Goal: Check status: Check status

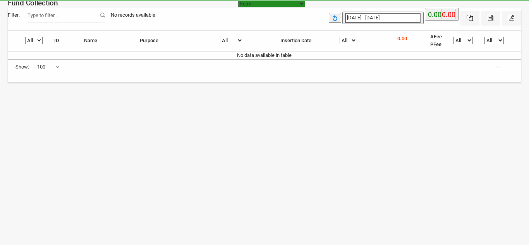
select select "[URL][DOMAIN_NAME]"
select select "100"
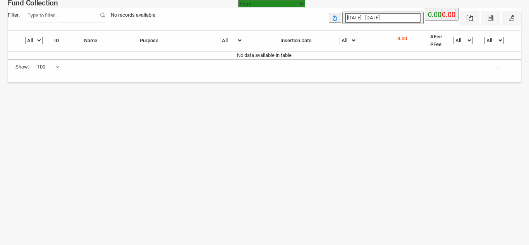
type input "[DATE]"
click at [375, 16] on input "[DATE] - [DATE]" at bounding box center [382, 18] width 75 height 10
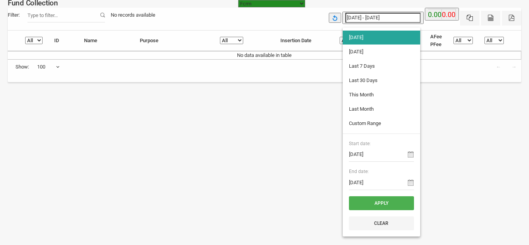
type input "[DATE]"
click at [355, 50] on li "[DATE]" at bounding box center [380, 52] width 77 height 14
type input "[DATE] - [DATE]"
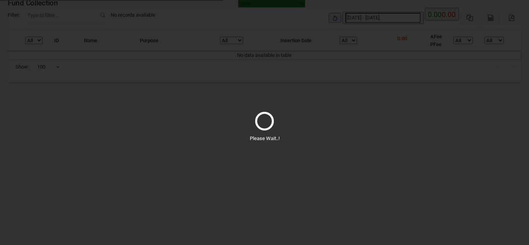
select select "100"
